Goal: Information Seeking & Learning: Learn about a topic

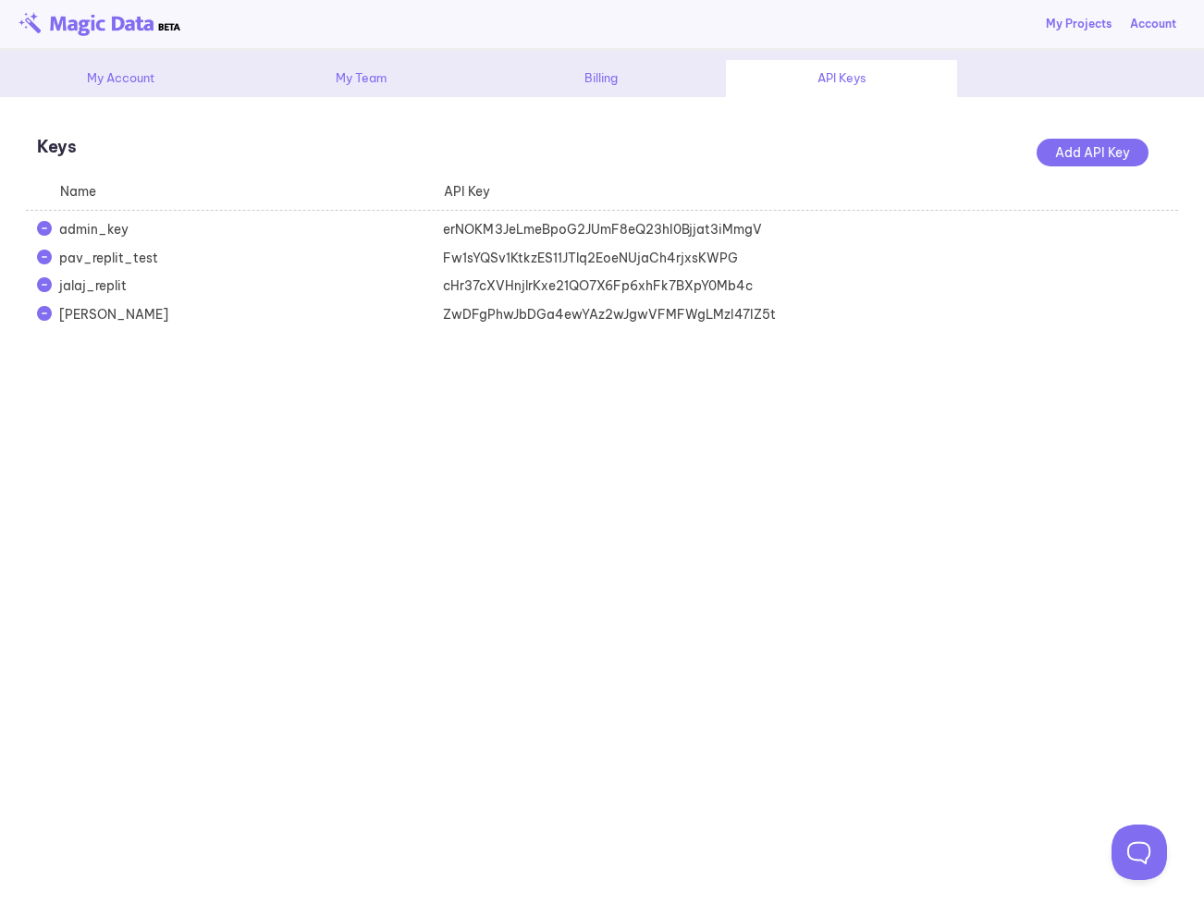
click at [1073, 21] on link "My Projects" at bounding box center [1079, 24] width 66 height 17
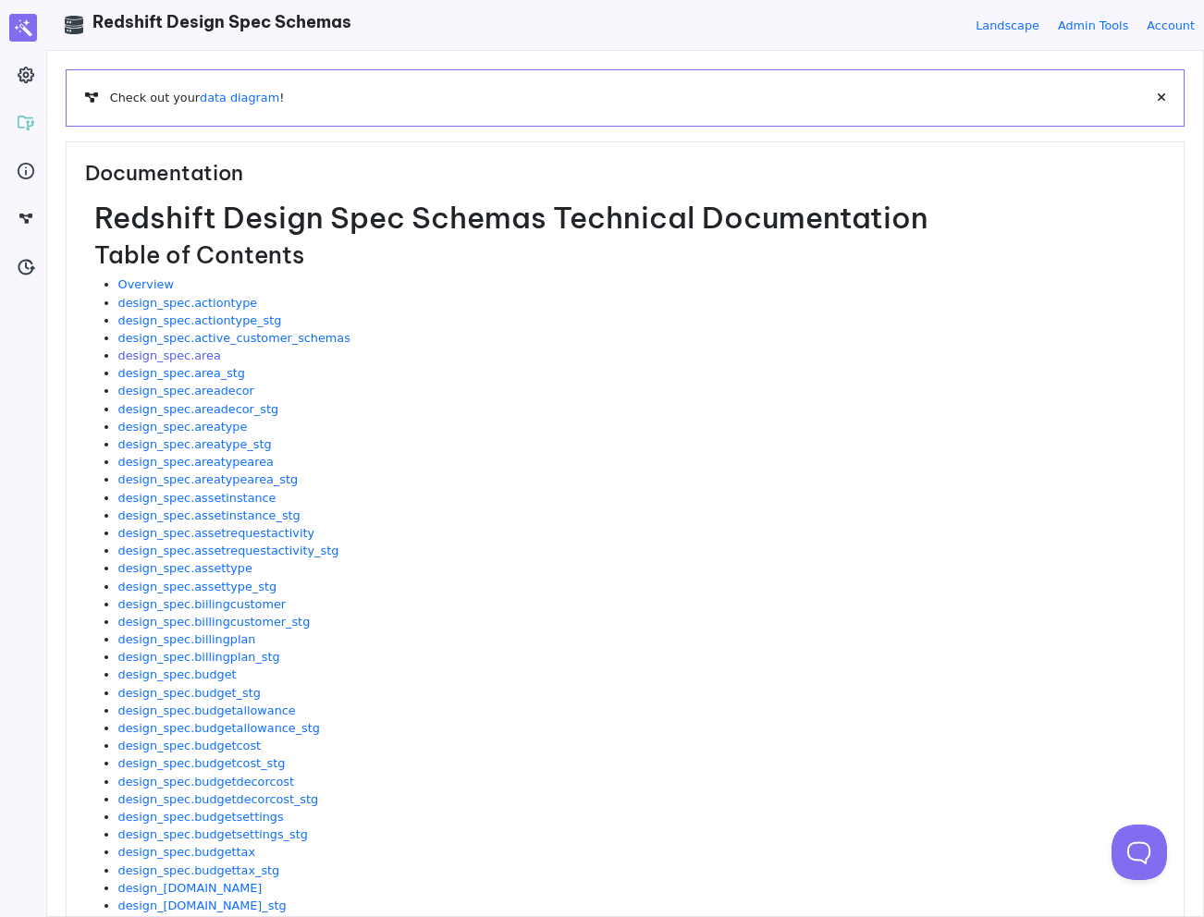
click at [208, 356] on link "design_spec.area" at bounding box center [169, 356] width 103 height 14
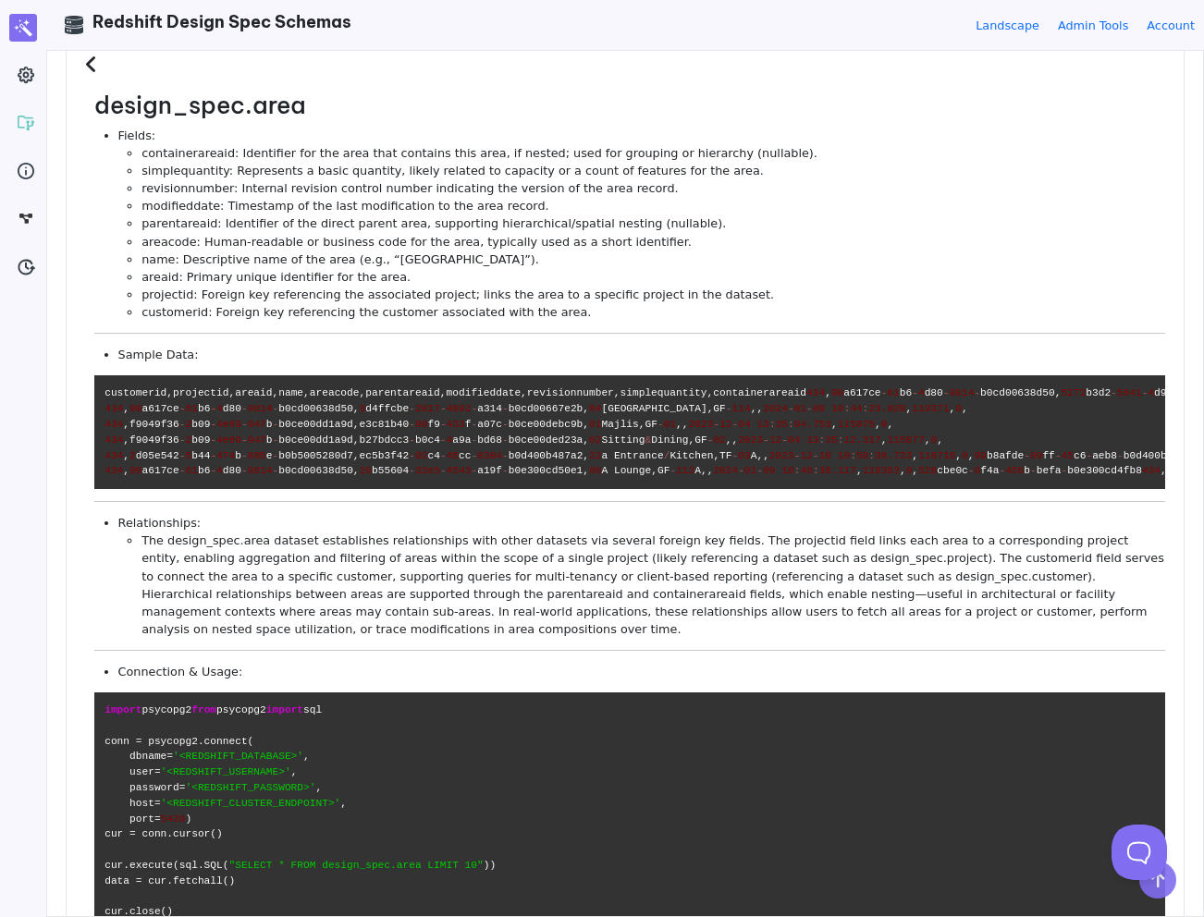
scroll to position [120, 0]
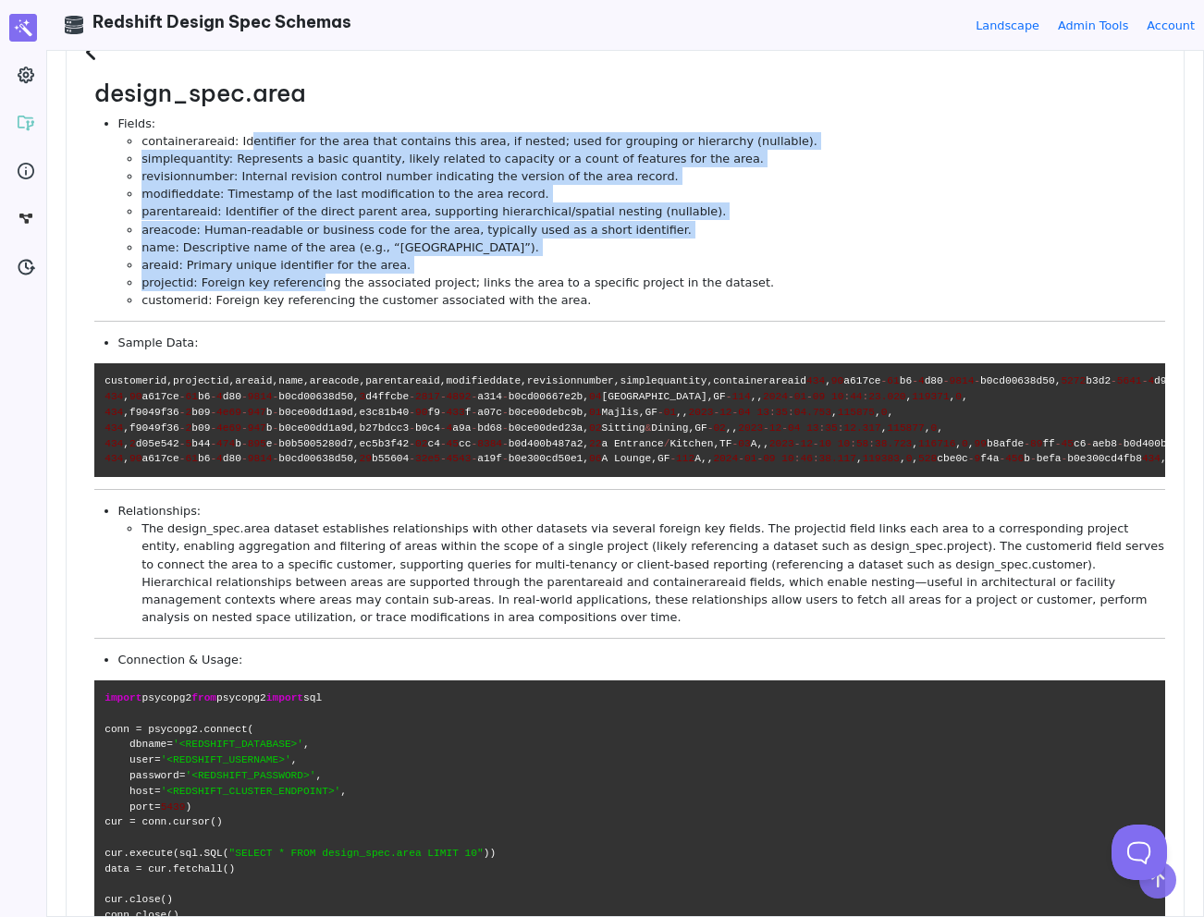
drag, startPoint x: 247, startPoint y: 144, endPoint x: 315, endPoint y: 275, distance: 148.0
click at [315, 275] on ul "containerareaid: Identifier for the area that contains this area, if nested; us…" at bounding box center [641, 220] width 1046 height 177
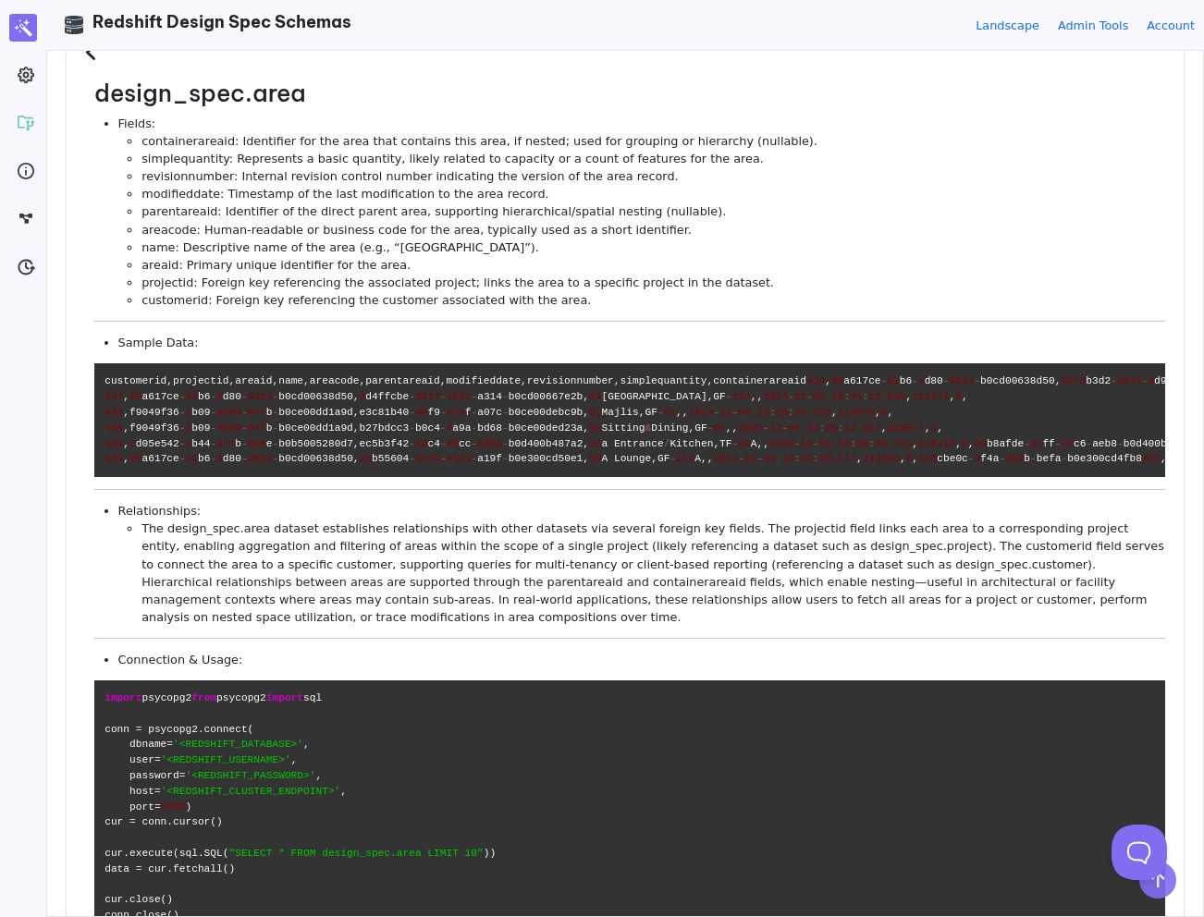
click at [321, 311] on div "design_spec.area Fields: containerareaid: Identifier for the area that contains…" at bounding box center [629, 512] width 1070 height 866
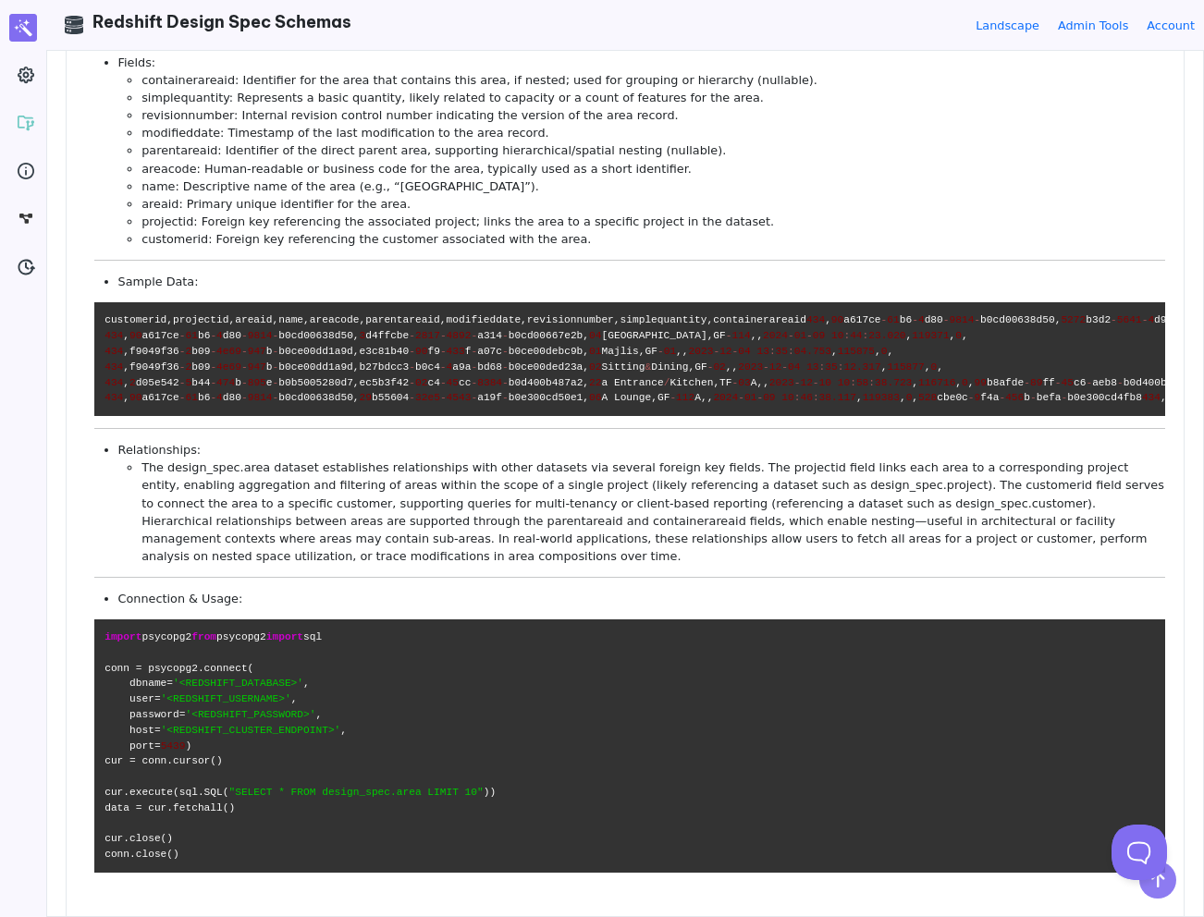
scroll to position [199, 0]
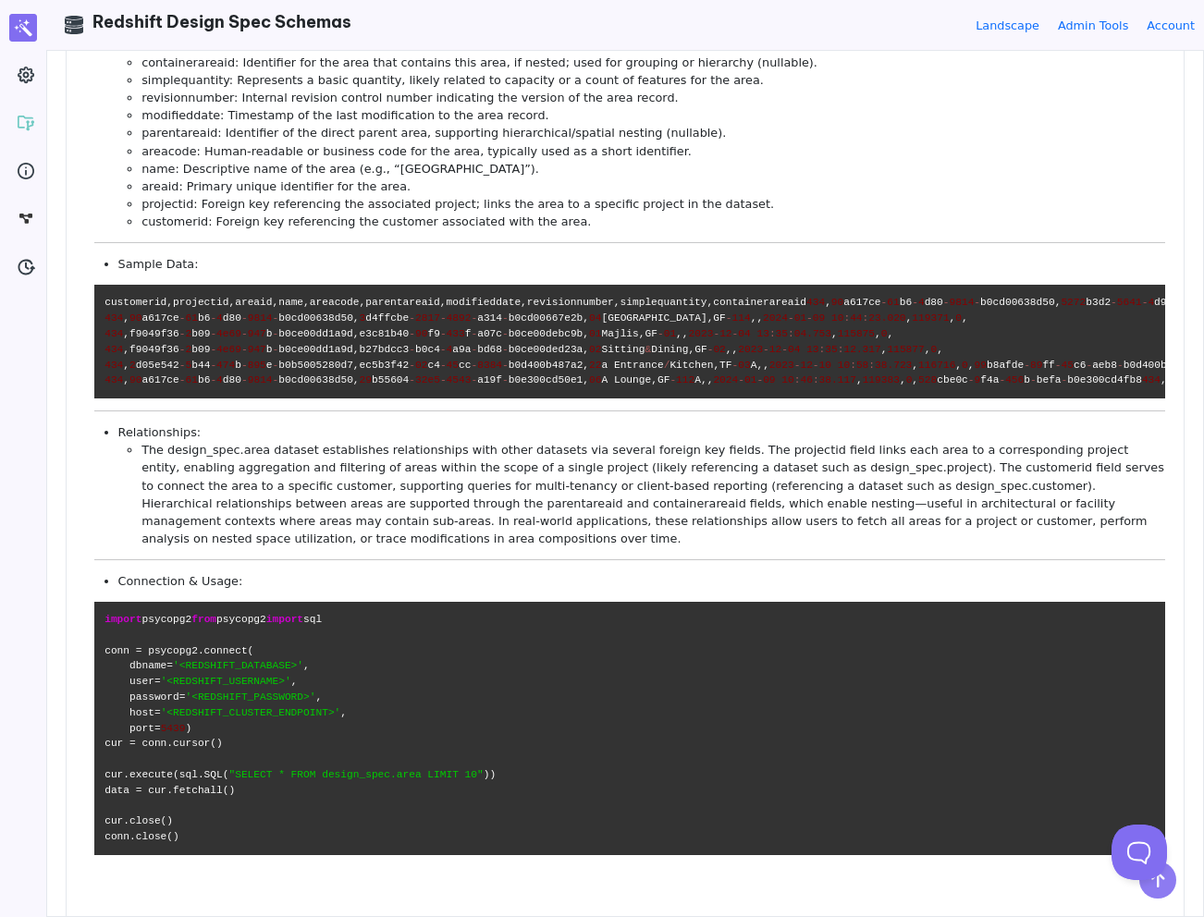
drag, startPoint x: 396, startPoint y: 428, endPoint x: 396, endPoint y: 502, distance: 74.0
click at [396, 398] on code "customerid , projectid , areaid , name , areacode , parentareaid , modifieddate…" at bounding box center [629, 342] width 1070 height 114
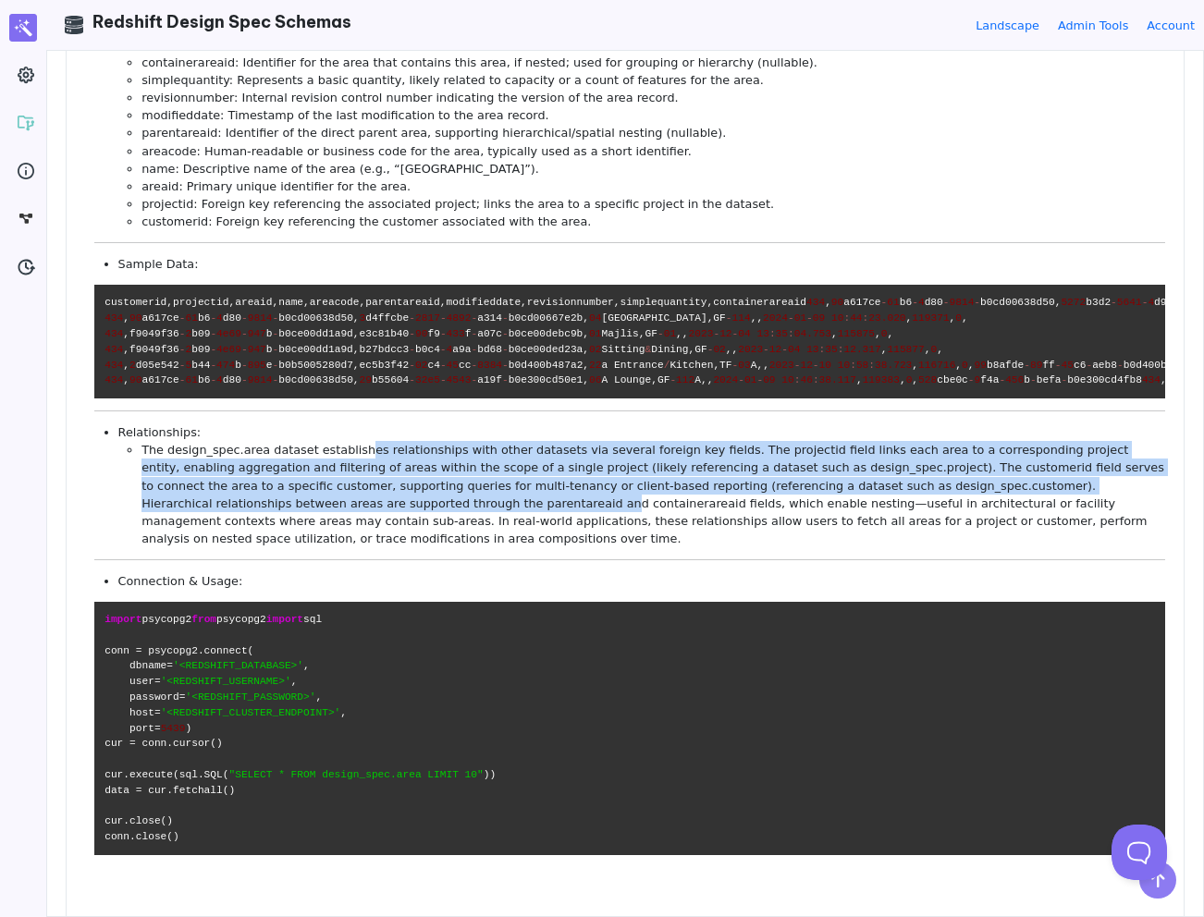
drag, startPoint x: 359, startPoint y: 553, endPoint x: 359, endPoint y: 606, distance: 53.6
click at [359, 547] on li "The design_spec.area dataset establishes relationships with other datasets via …" at bounding box center [652, 494] width 1023 height 106
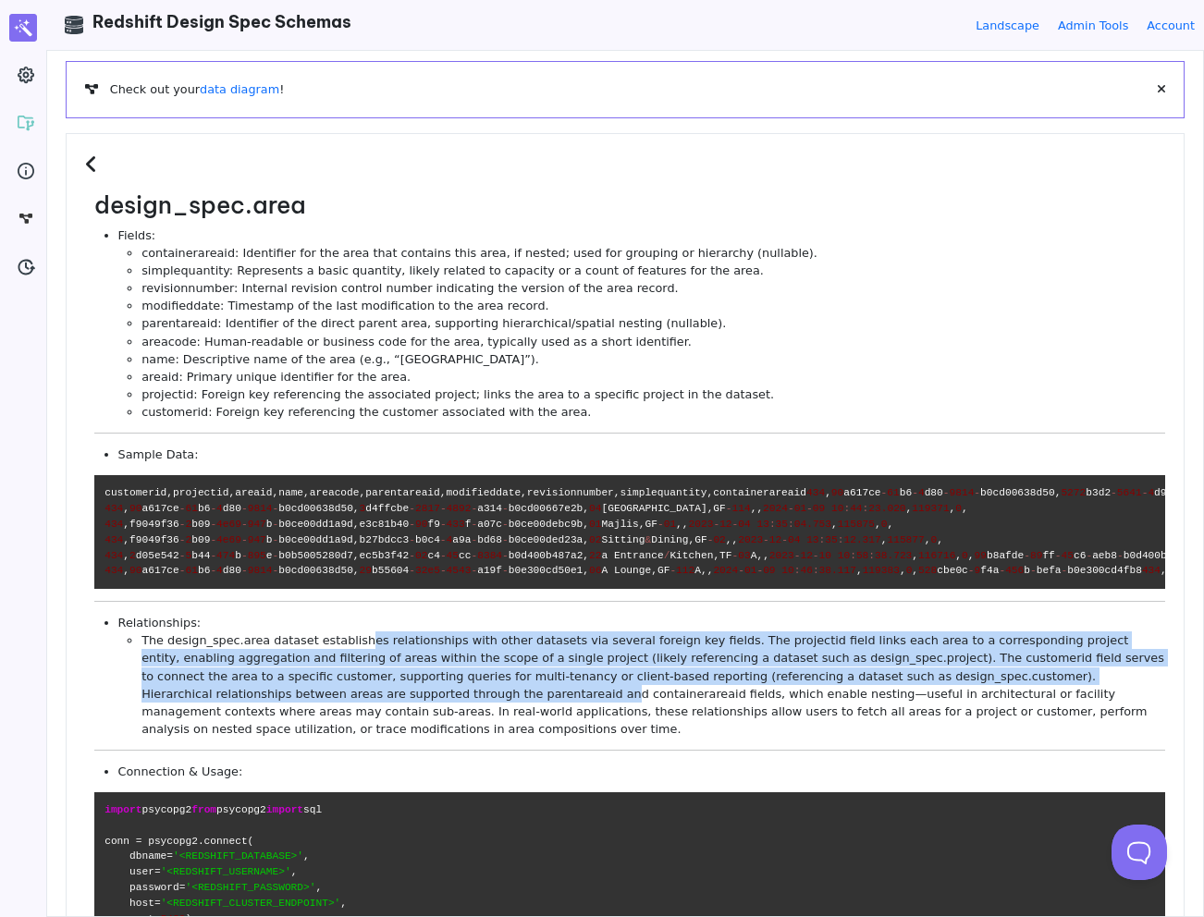
scroll to position [0, 0]
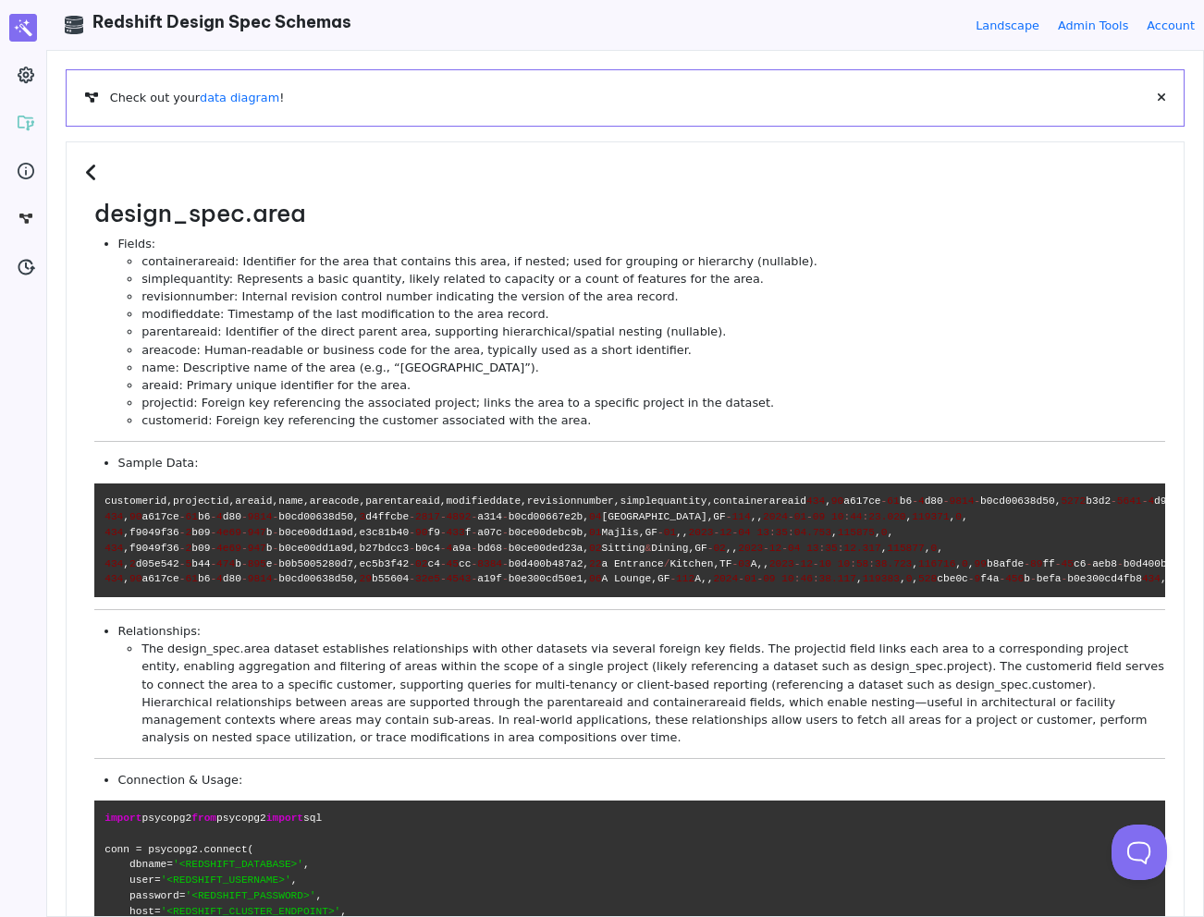
click at [100, 170] on icon at bounding box center [94, 173] width 18 height 20
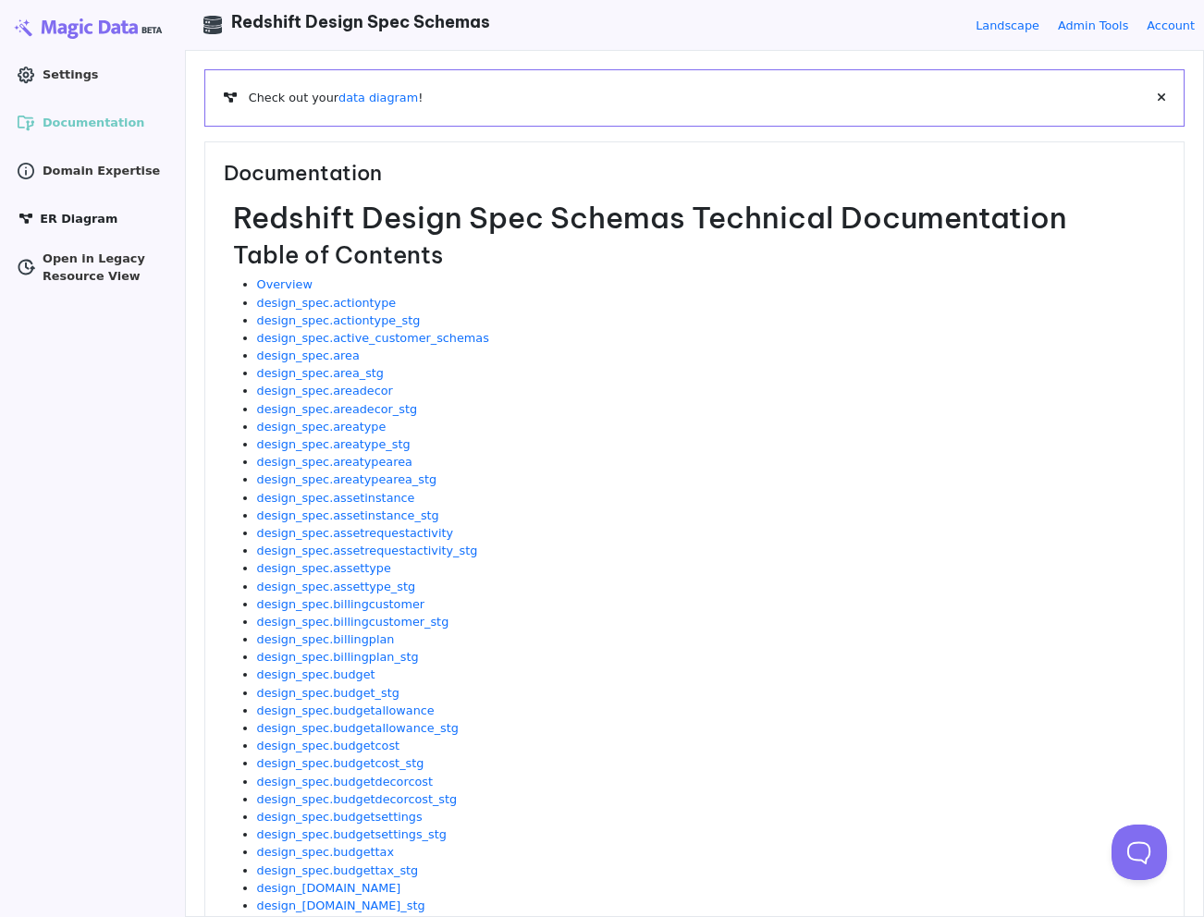
click at [29, 214] on icon at bounding box center [25, 220] width 13 height 12
click at [75, 217] on span "ER Diagram" at bounding box center [79, 219] width 78 height 18
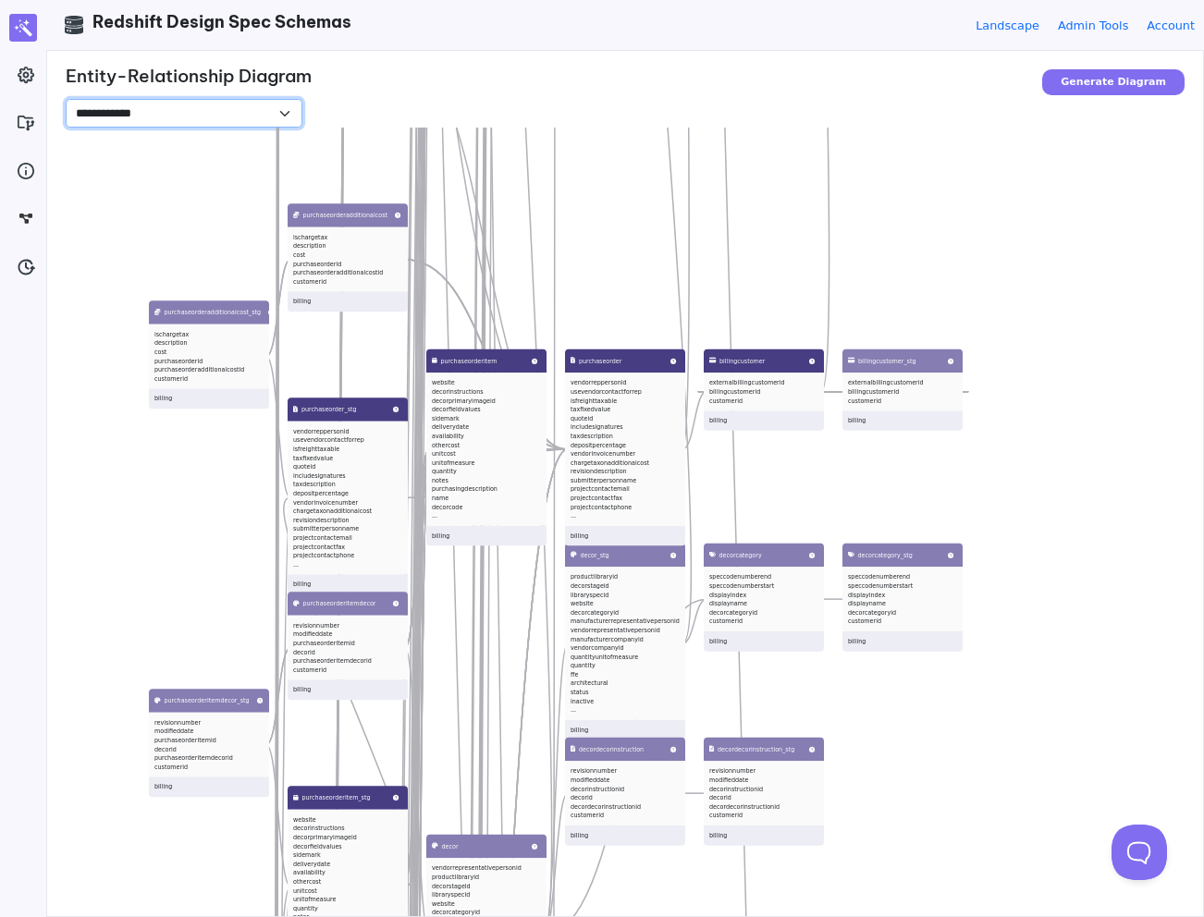
click at [148, 121] on select "**********" at bounding box center [184, 113] width 237 height 29
click at [66, 99] on select "**********" at bounding box center [184, 113] width 237 height 29
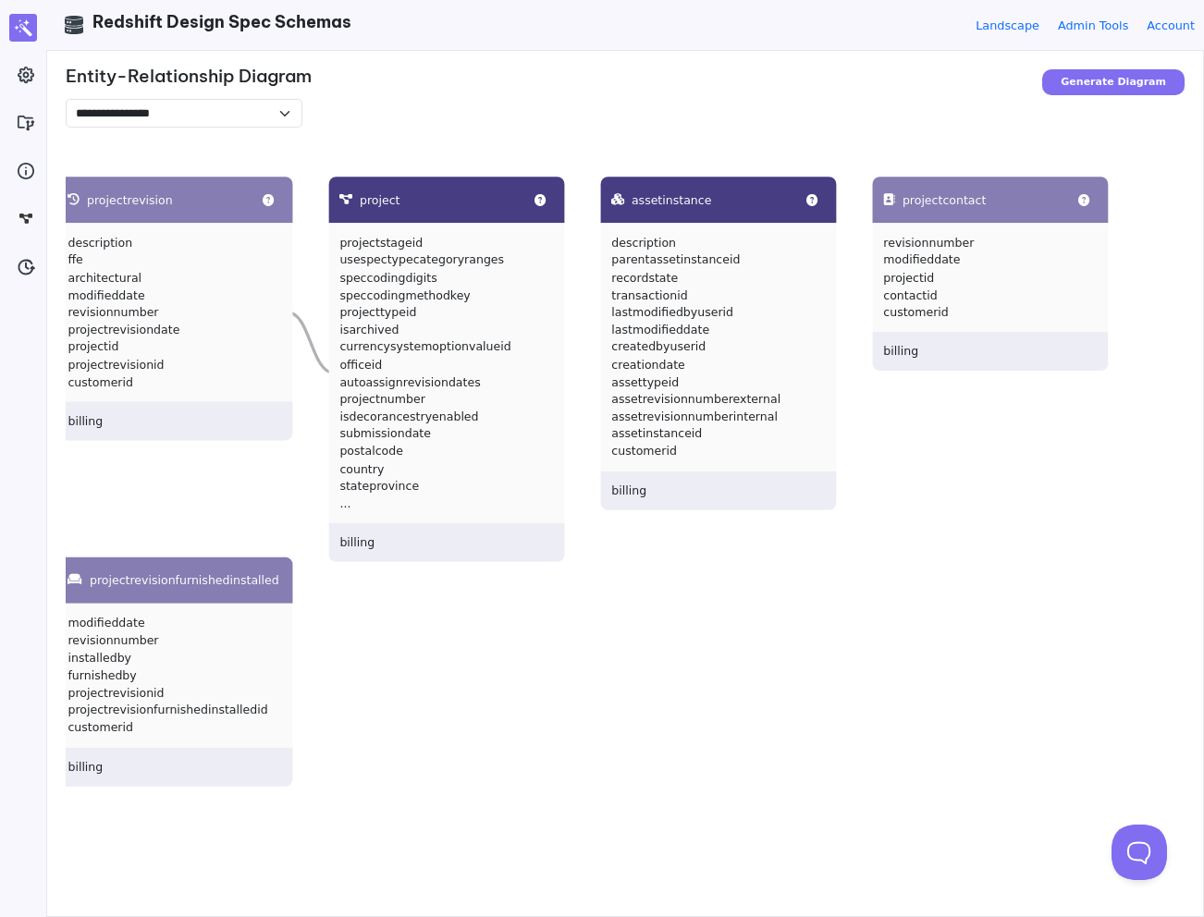
drag, startPoint x: 594, startPoint y: 664, endPoint x: 438, endPoint y: 592, distance: 172.1
click at [438, 592] on div "assetinstance description parentassetinstanceid recordstate transactionid lastm…" at bounding box center [668, 586] width 1204 height 917
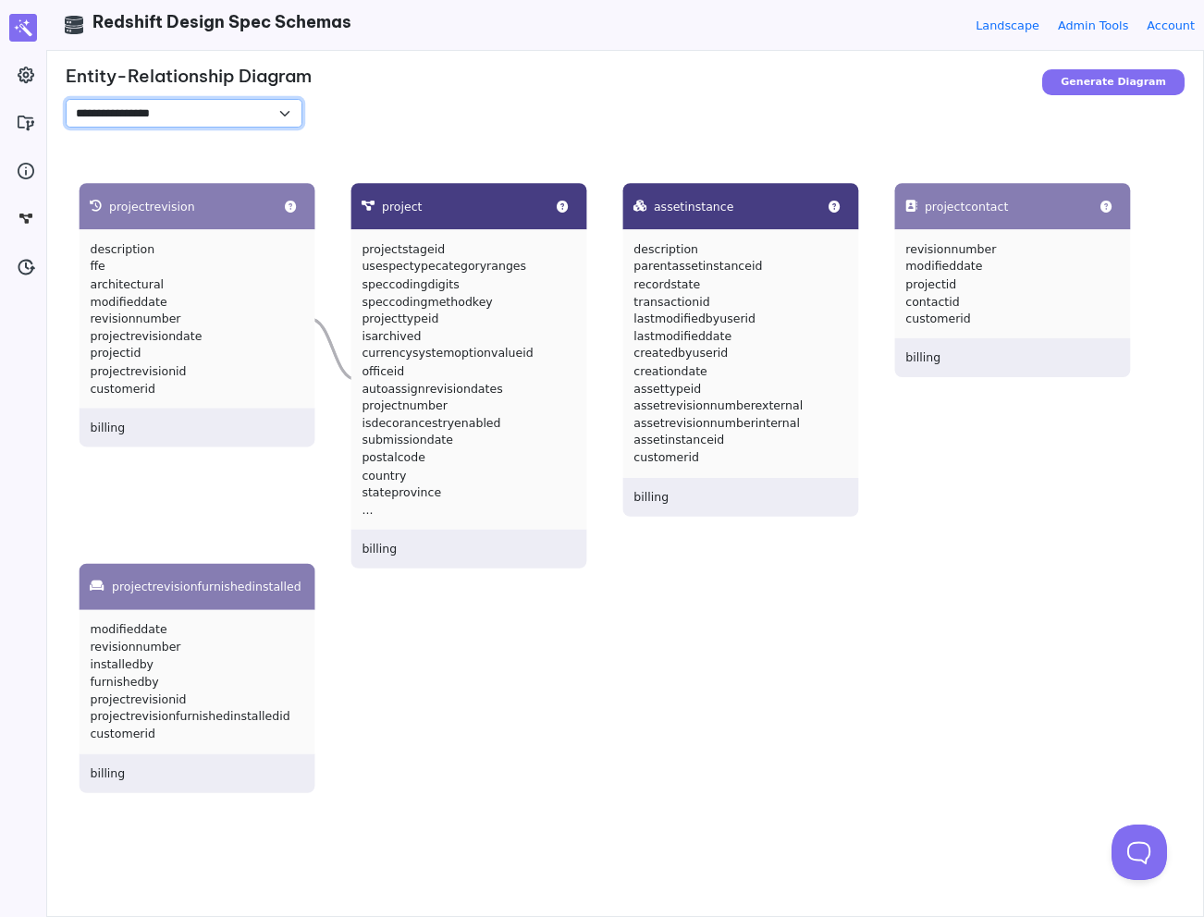
click at [196, 118] on select "**********" at bounding box center [184, 113] width 237 height 29
select select "**********"
click at [66, 99] on select "**********" at bounding box center [184, 113] width 237 height 29
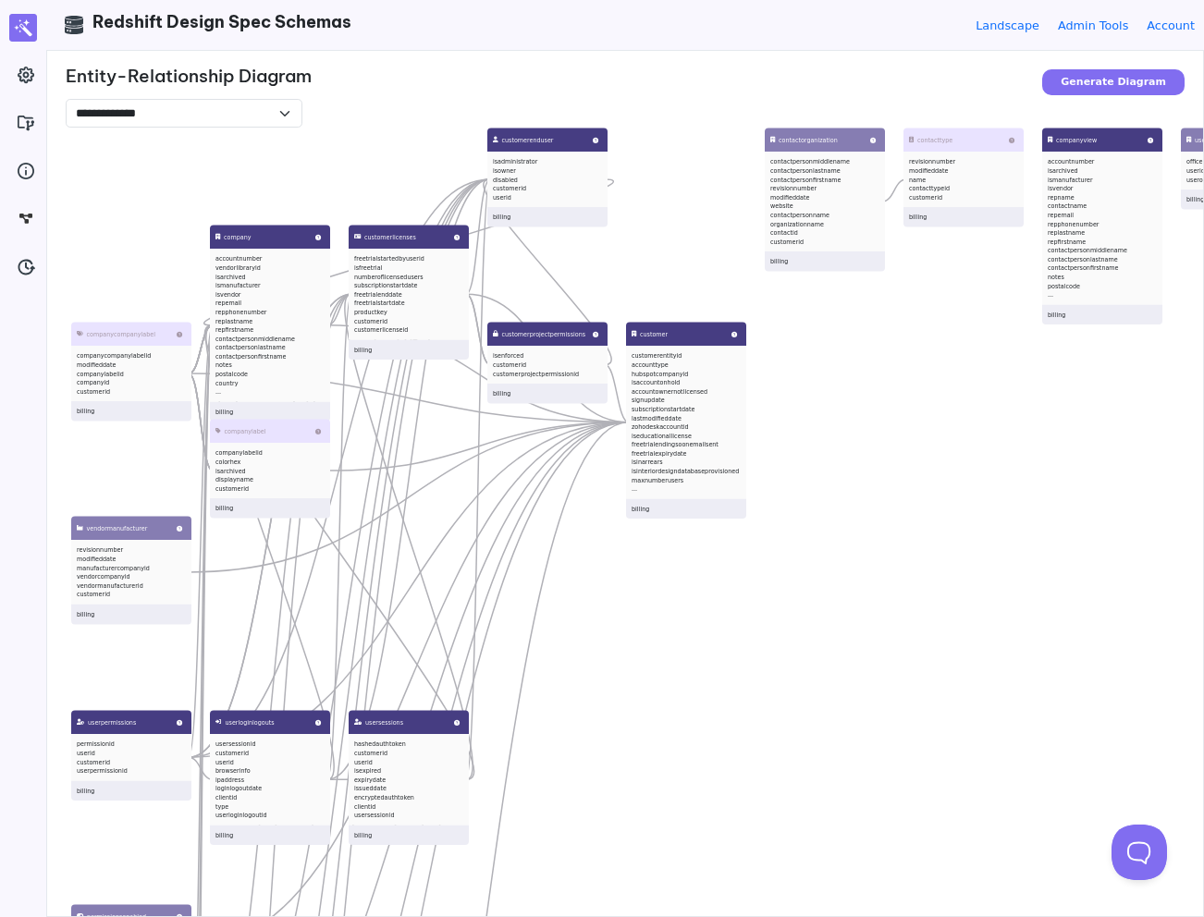
drag, startPoint x: 598, startPoint y: 651, endPoint x: 659, endPoint y: 623, distance: 67.0
click at [659, 623] on div "companyview accountnumber isarchived ismanufacturer isvendor repname contactnam…" at bounding box center [668, 586] width 1204 height 917
click at [676, 433] on li "iseducationallicense" at bounding box center [685, 435] width 109 height 9
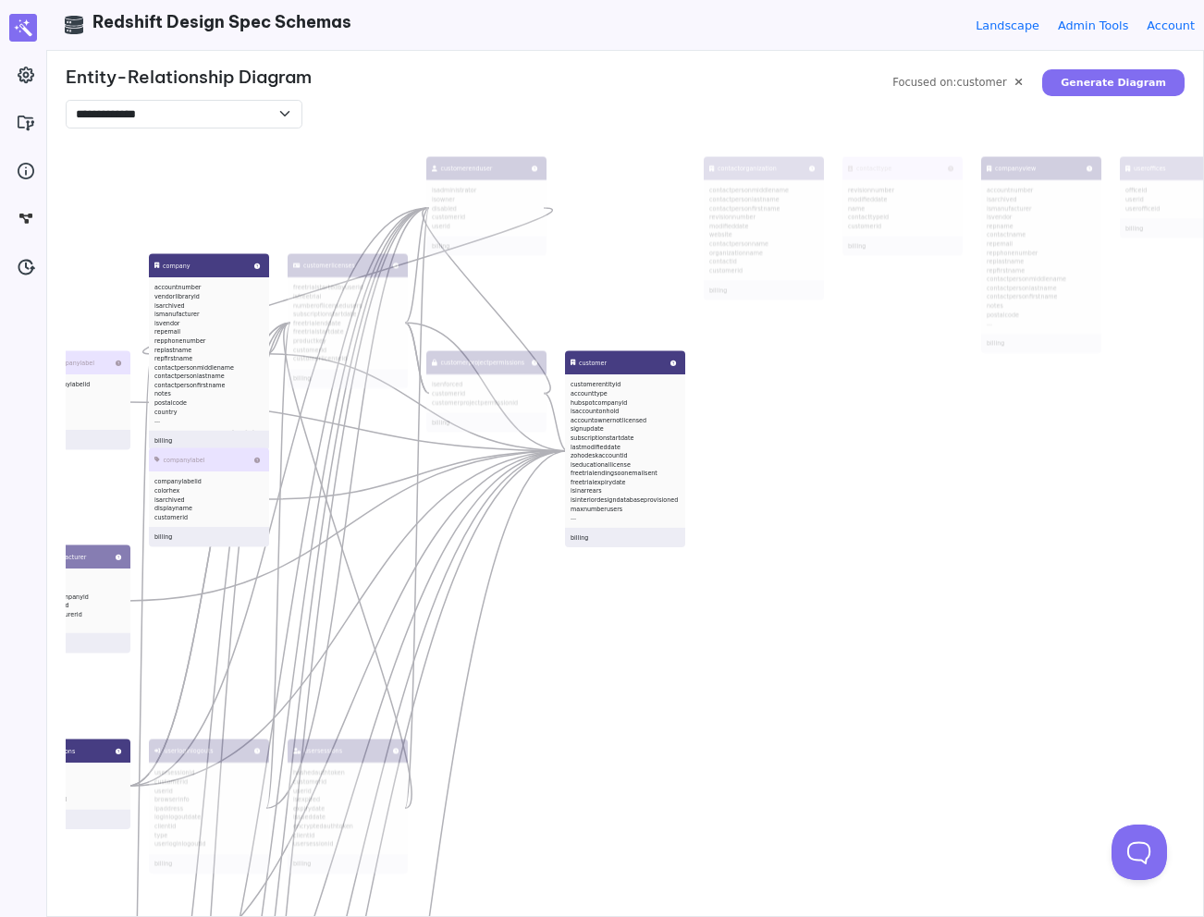
click at [864, 449] on div "companyview accountnumber isarchived ismanufacturer isvendor repname contactnam…" at bounding box center [668, 586] width 1204 height 917
click at [1021, 83] on icon at bounding box center [1018, 82] width 6 height 11
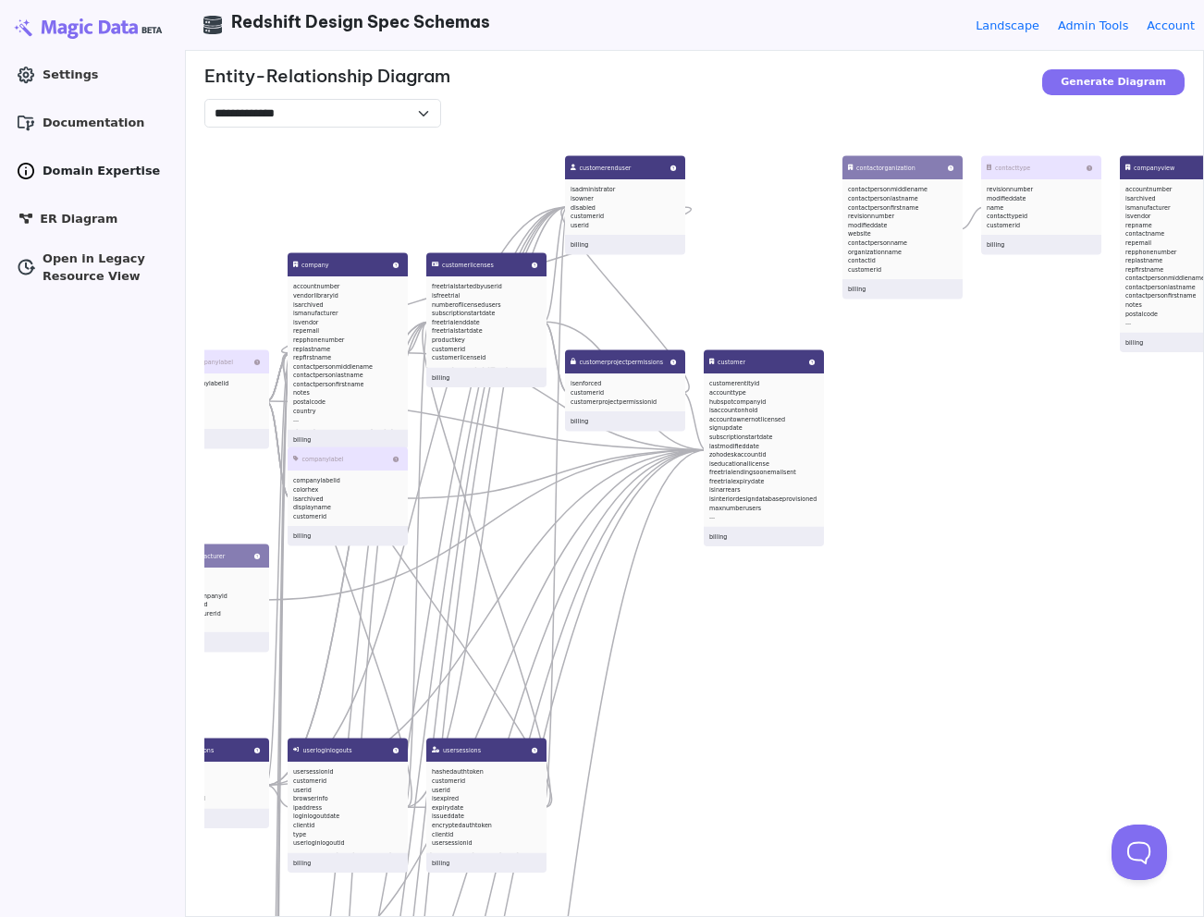
click at [31, 168] on icon at bounding box center [26, 171] width 18 height 18
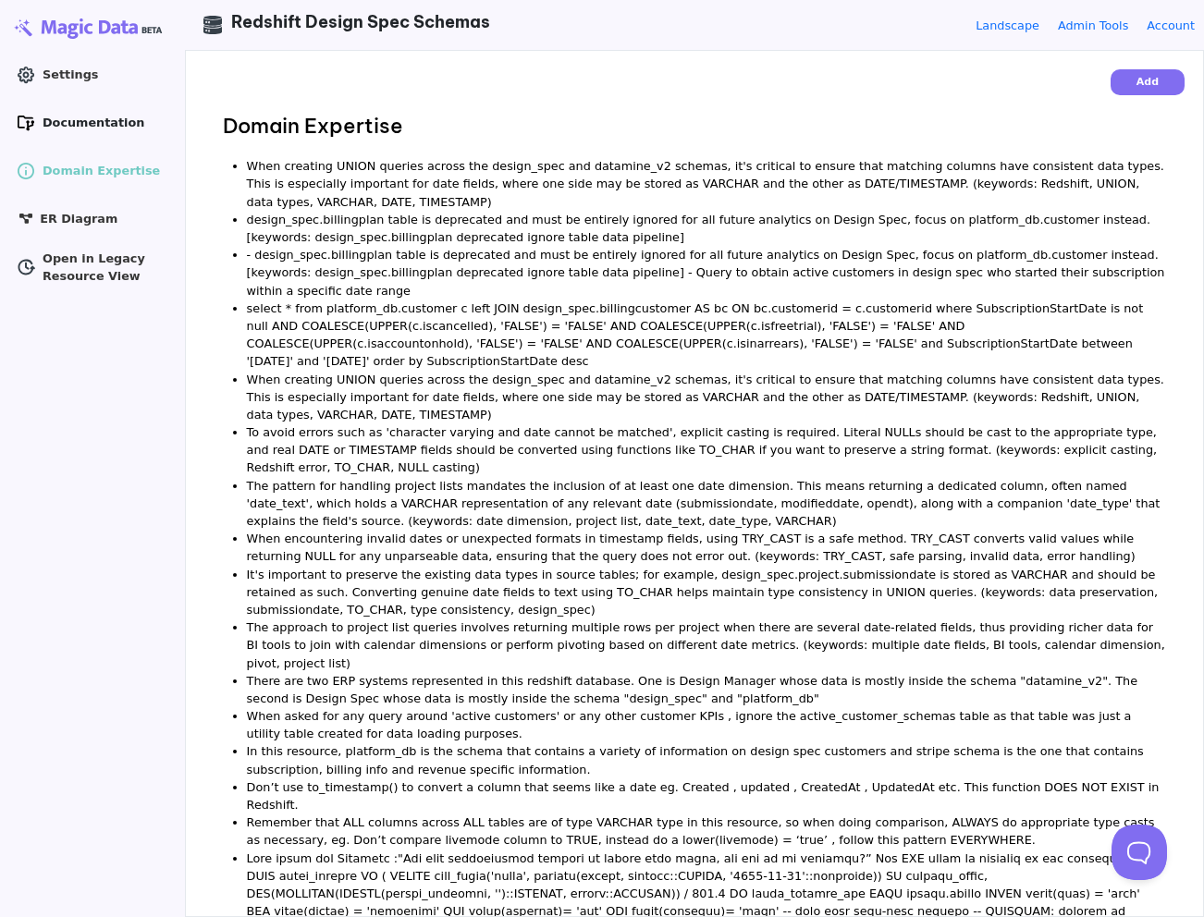
click at [19, 120] on icon ".cls-1 { stroke-width: 0px; }" at bounding box center [26, 123] width 18 height 18
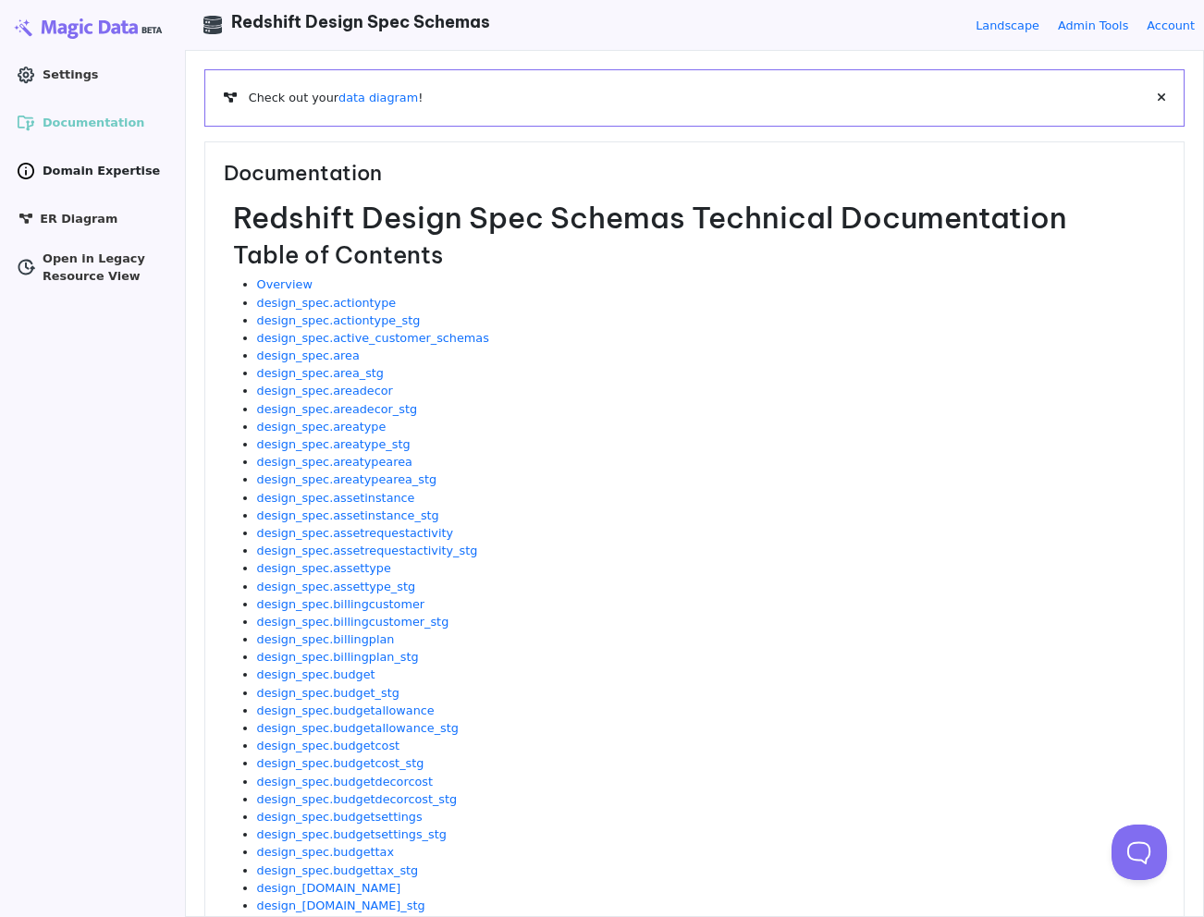
click at [82, 165] on span "Domain Expertise" at bounding box center [101, 171] width 117 height 18
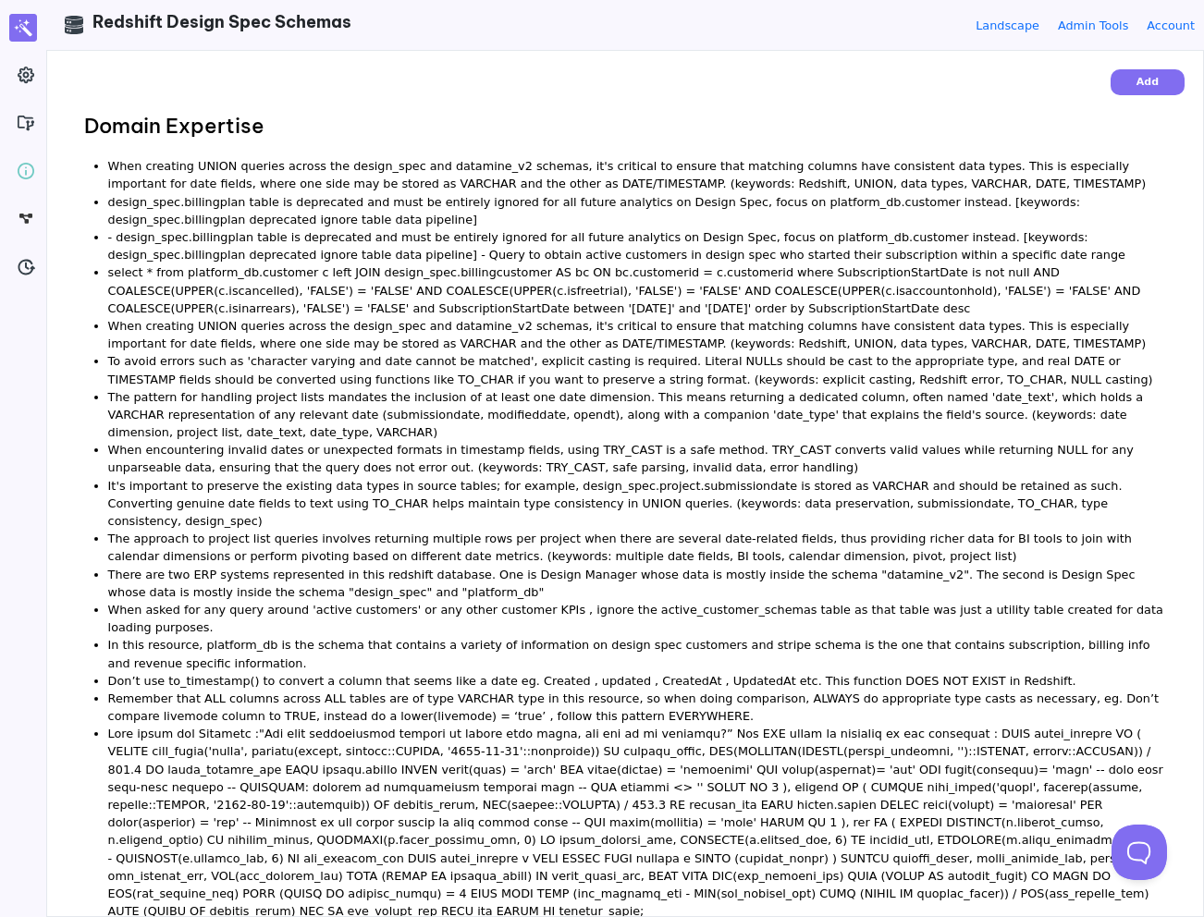
click at [452, 457] on li "When encountering invalid dates or unexpected formats in timestamp fields, usin…" at bounding box center [637, 458] width 1058 height 35
click at [231, 601] on li "When asked for any query around 'active customers' or any other customer KPIs ,…" at bounding box center [637, 618] width 1058 height 35
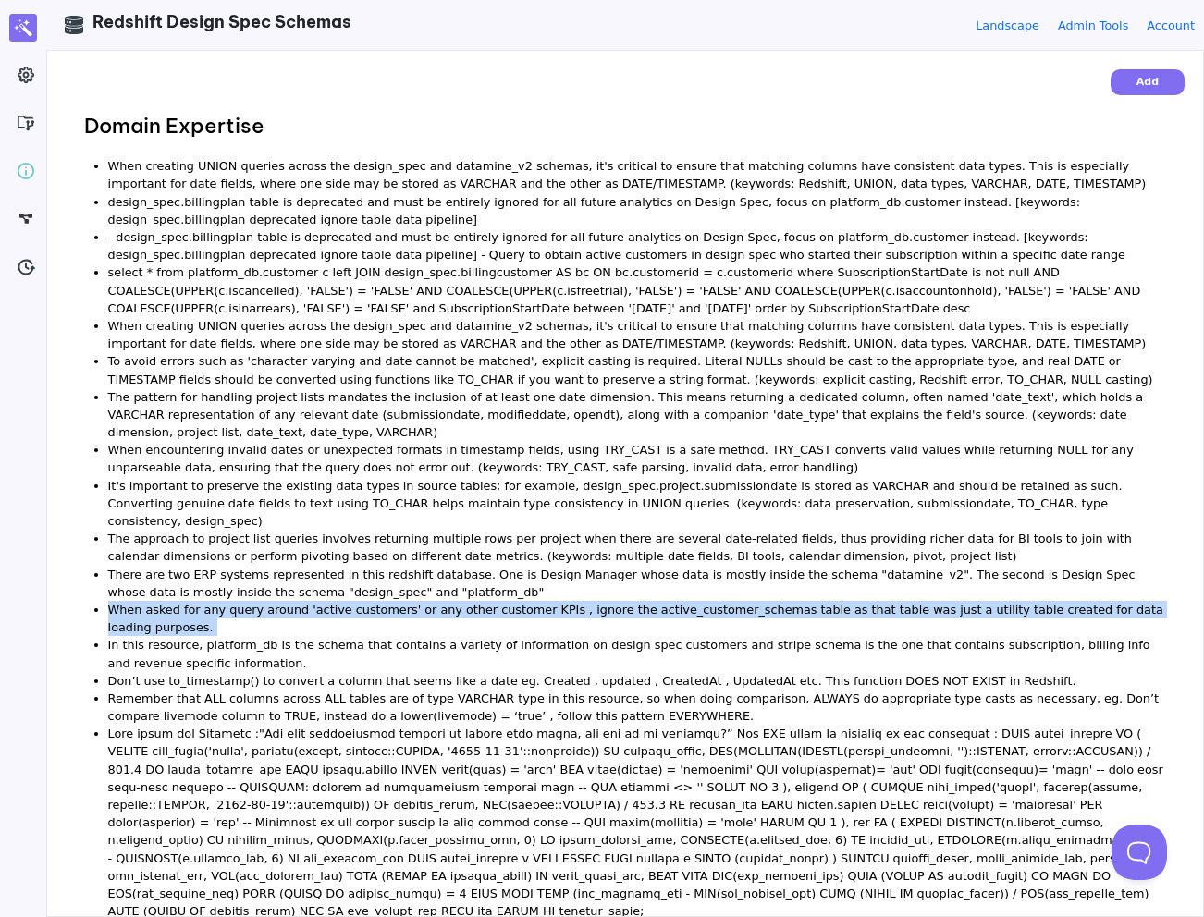
click at [231, 601] on li "When asked for any query around 'active customers' or any other customer KPIs ,…" at bounding box center [637, 618] width 1058 height 35
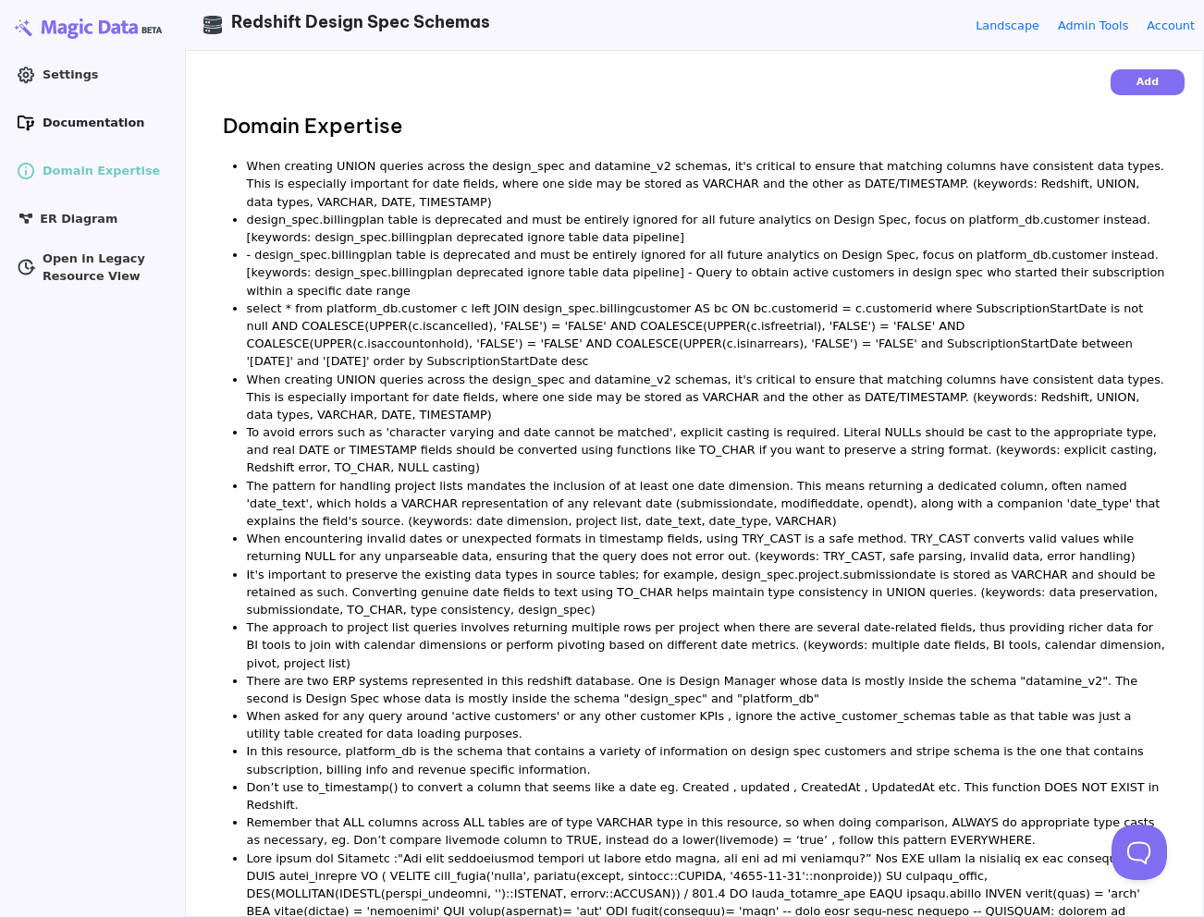
click at [19, 125] on icon ".cls-1 { stroke-width: 0px; }" at bounding box center [26, 123] width 18 height 18
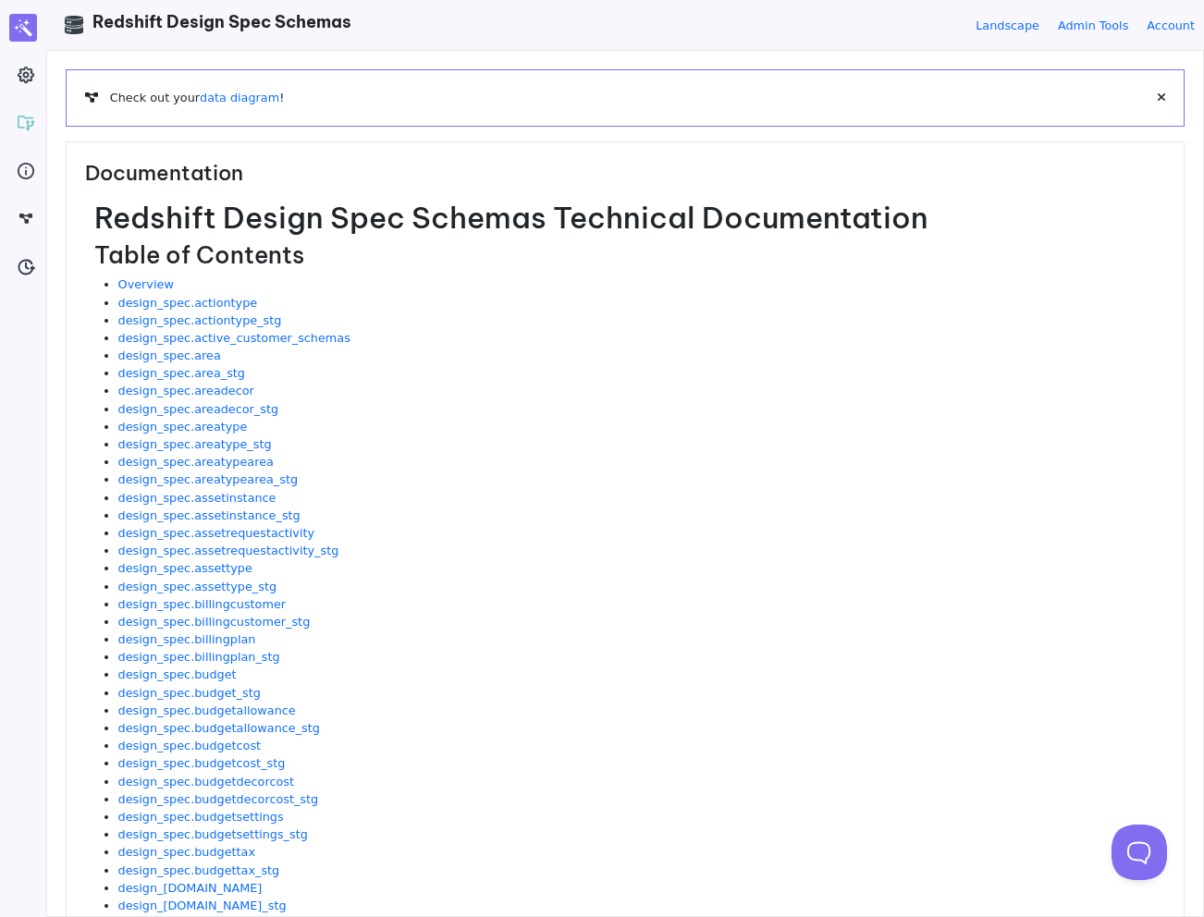
click at [607, 215] on h1 "Redshift Design Spec Schemas Technical Documentation" at bounding box center [629, 217] width 1070 height 35
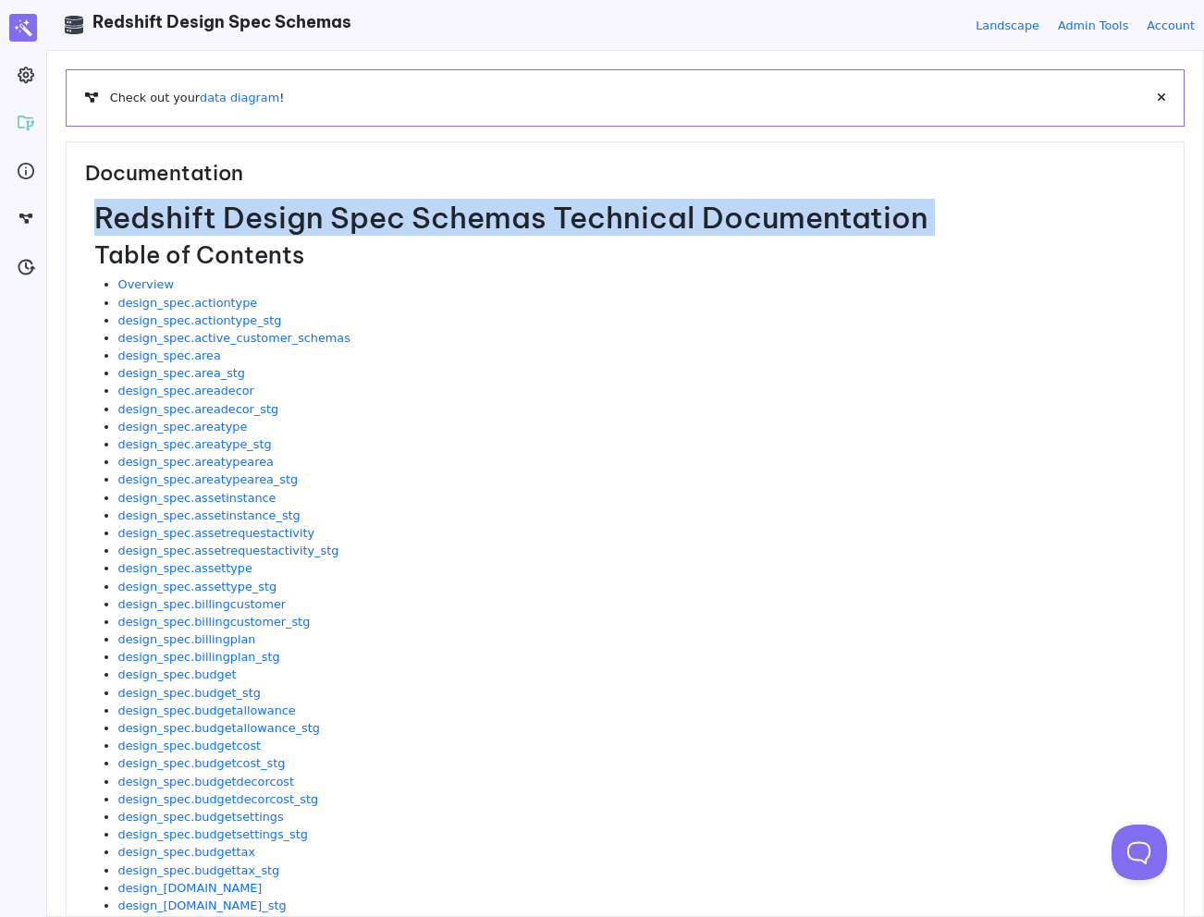
click at [607, 215] on h1 "Redshift Design Spec Schemas Technical Documentation" at bounding box center [629, 217] width 1070 height 35
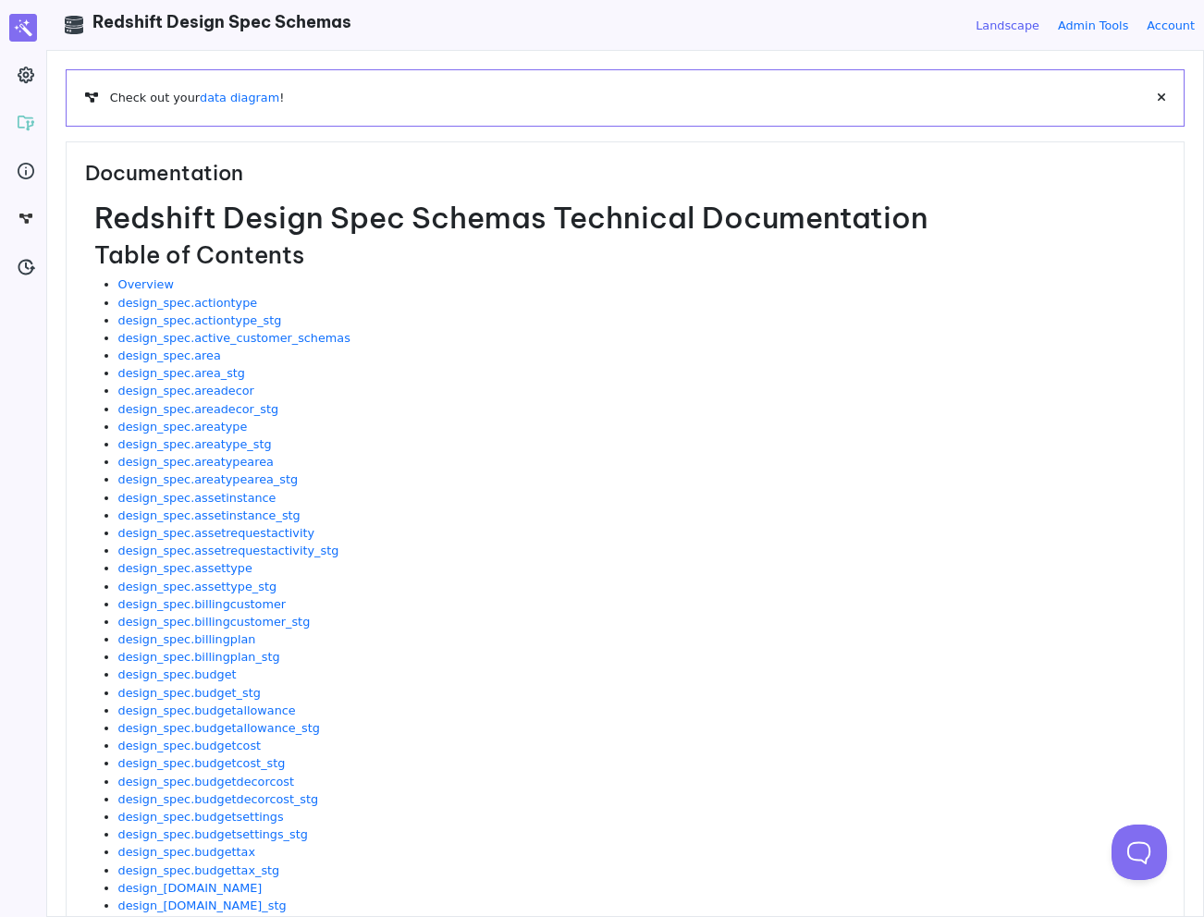
click at [997, 25] on link "Landscape" at bounding box center [1007, 26] width 64 height 18
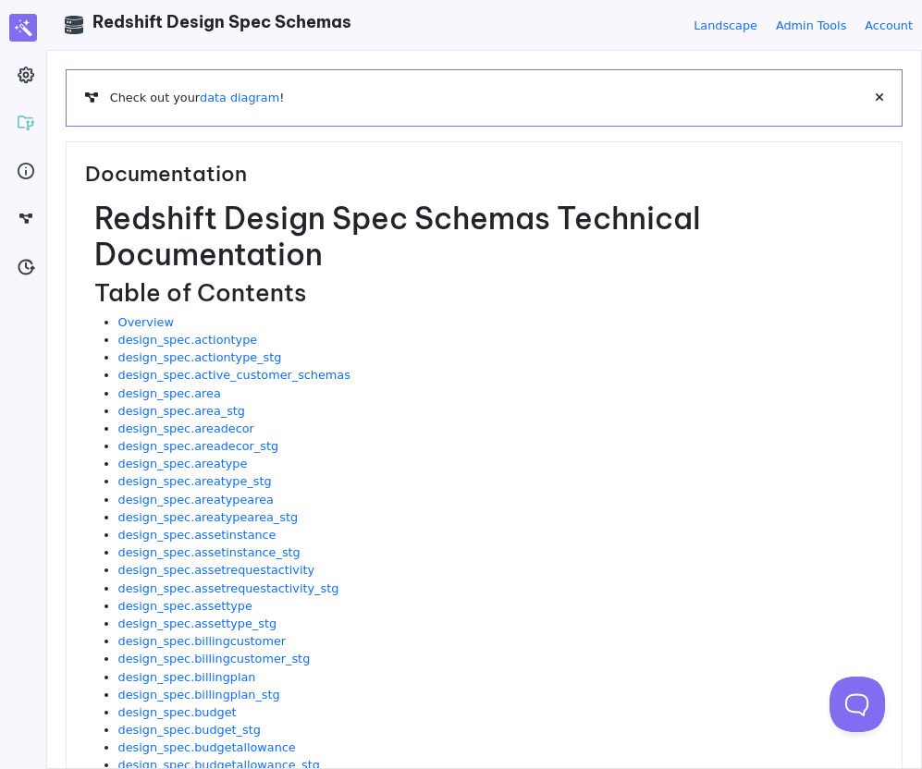
click at [610, 340] on li "design_spec.actiontype" at bounding box center [500, 340] width 764 height 18
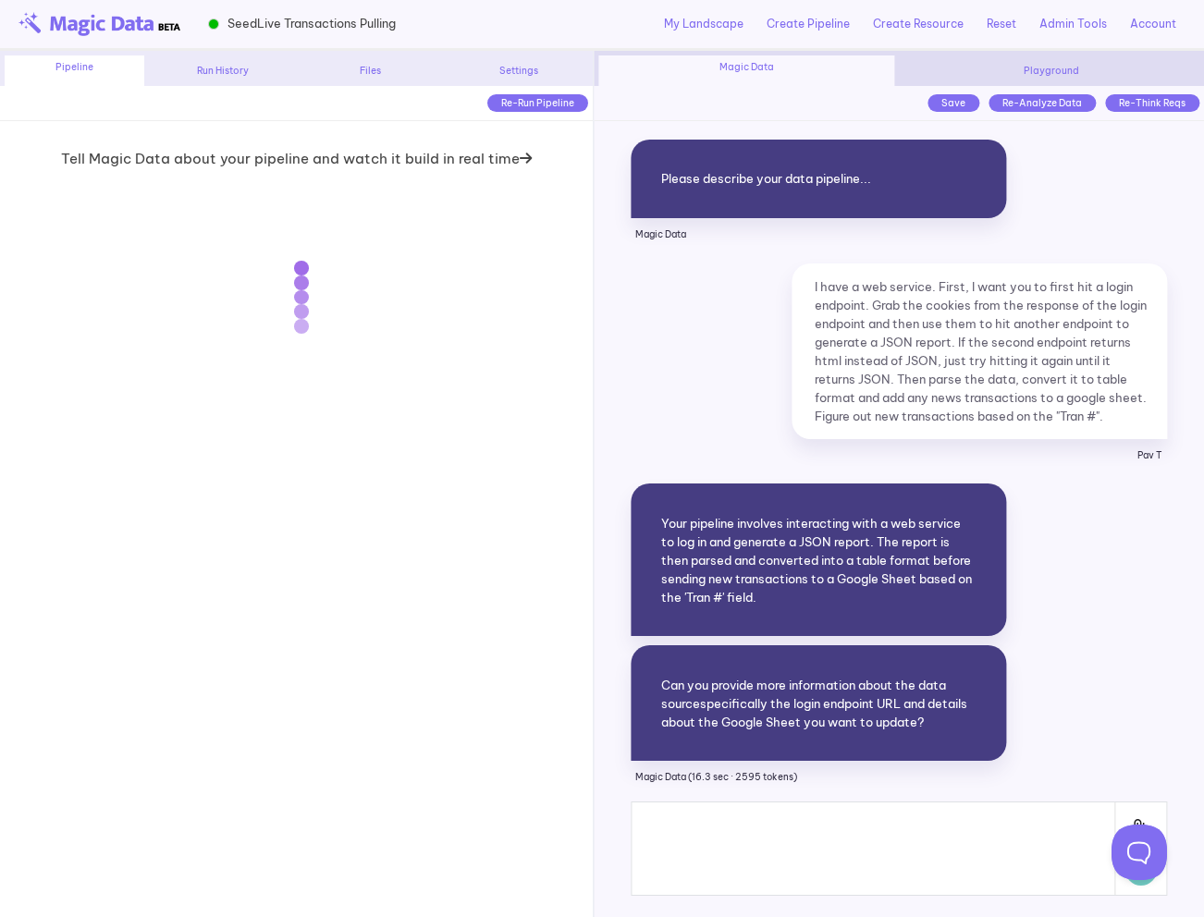
scroll to position [14495, 0]
